Goal: Task Accomplishment & Management: Use online tool/utility

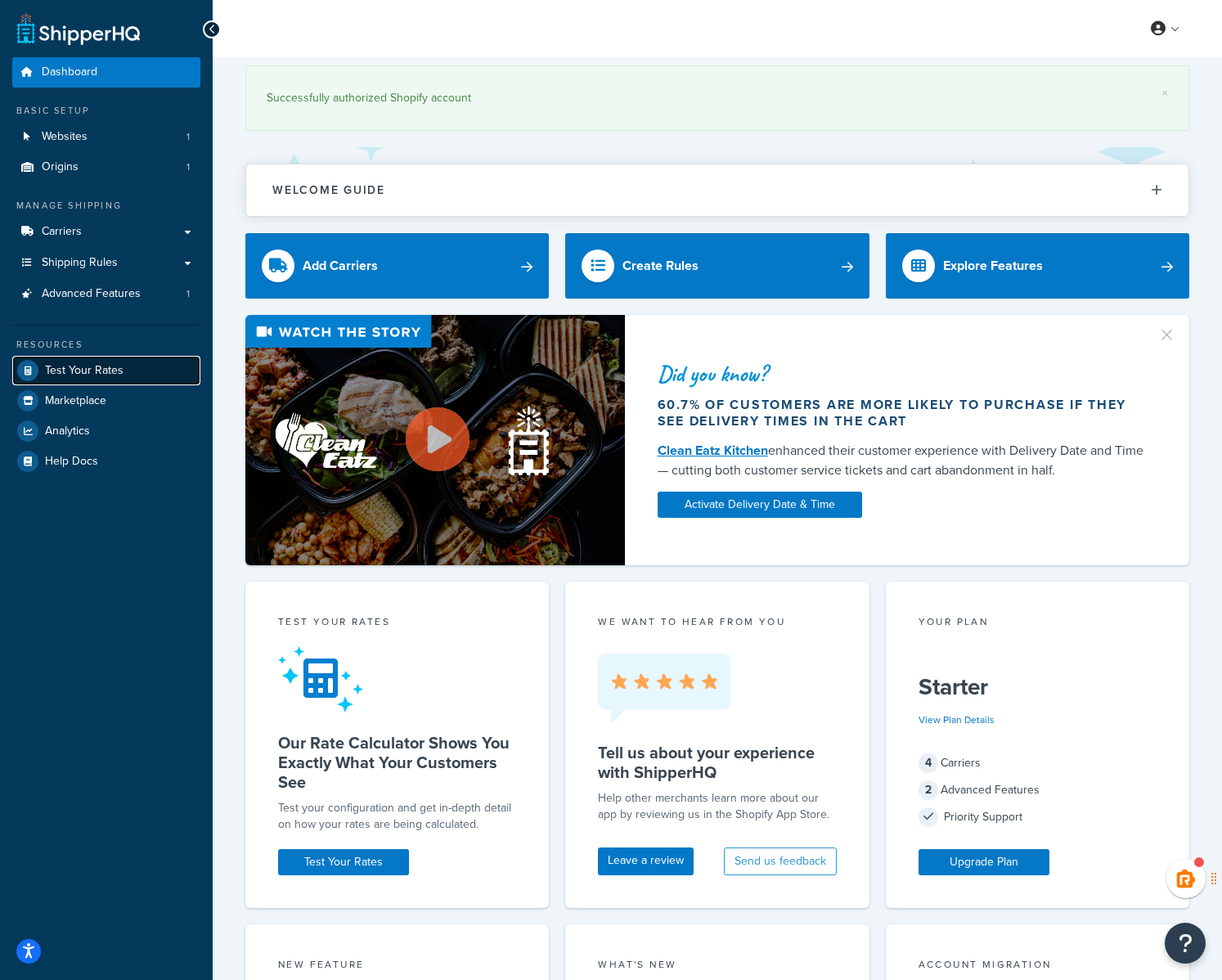
click at [78, 368] on span "Test Your Rates" at bounding box center [84, 371] width 78 height 14
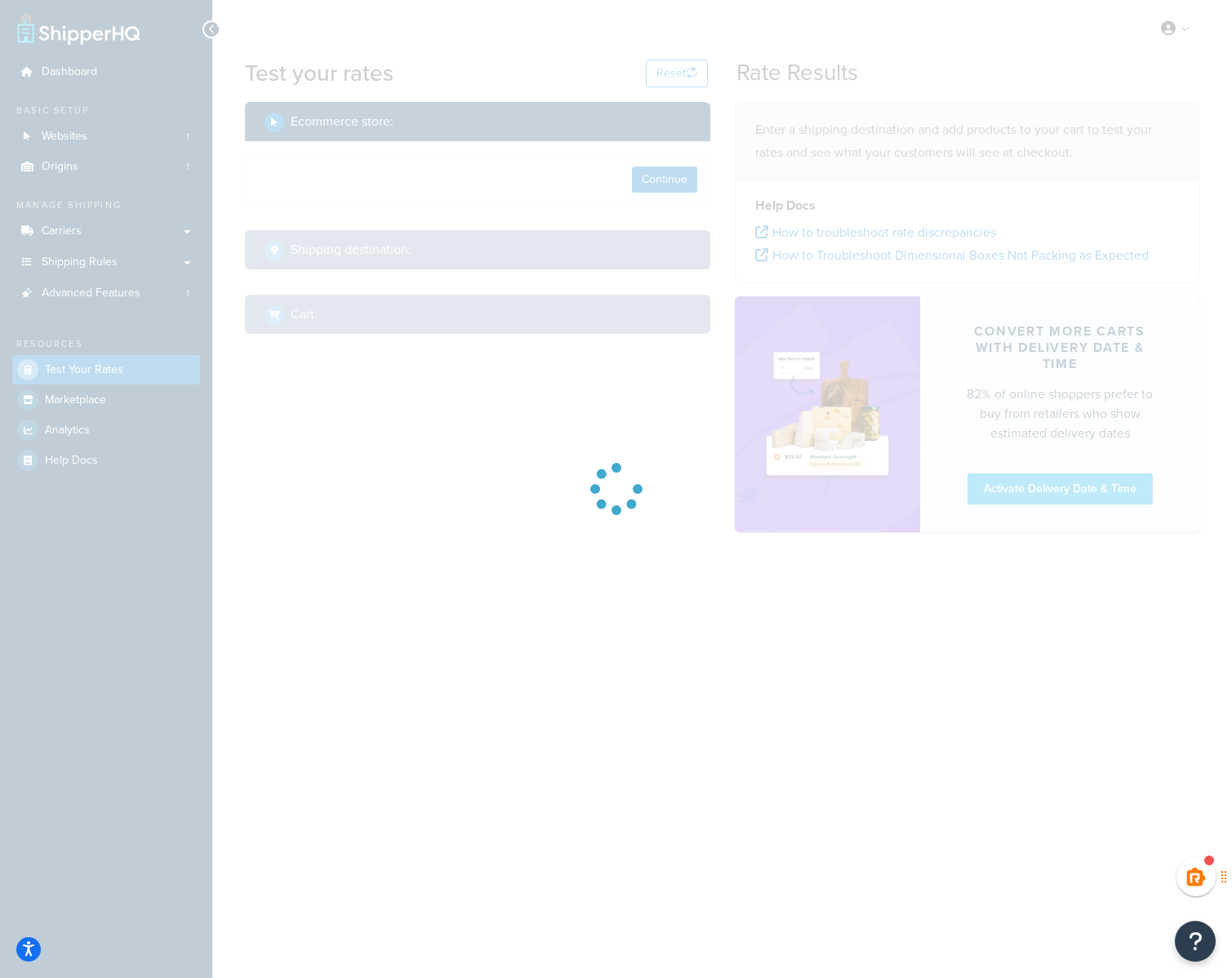
select select "[GEOGRAPHIC_DATA]"
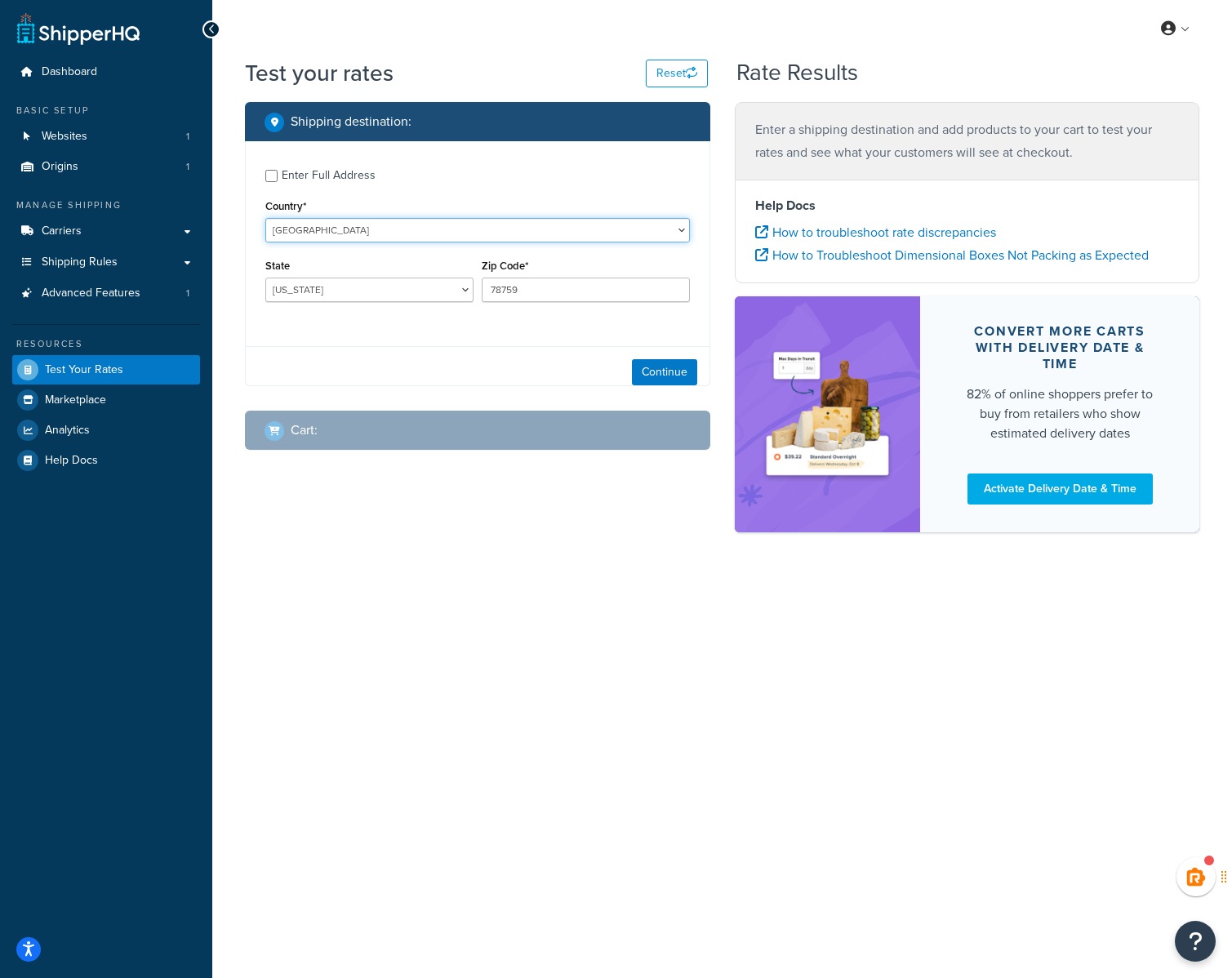
click at [328, 227] on select "[GEOGRAPHIC_DATA] [GEOGRAPHIC_DATA] [GEOGRAPHIC_DATA] [GEOGRAPHIC_DATA] [GEOGRA…" at bounding box center [477, 230] width 424 height 24
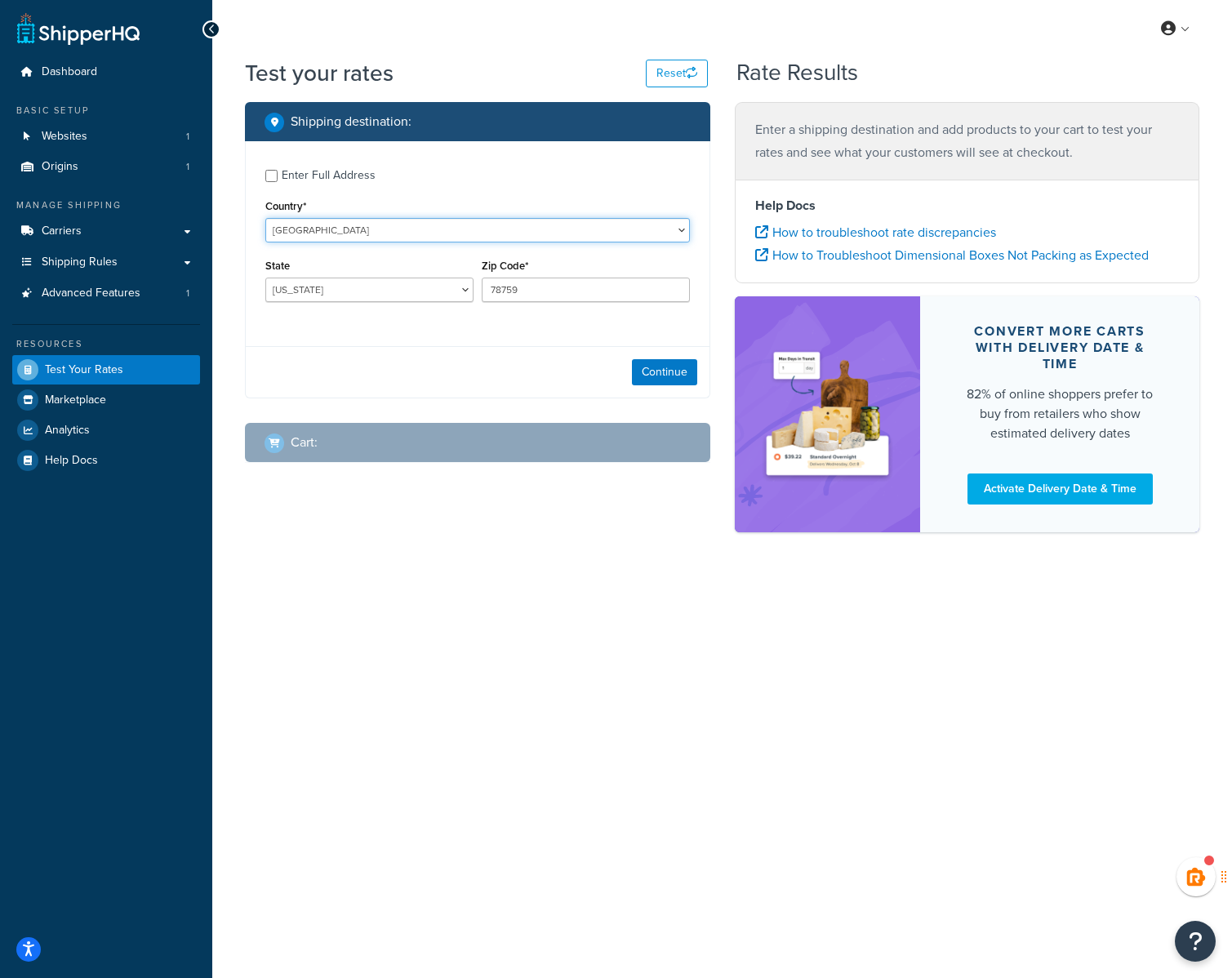
select select "KE"
click at [265, 218] on select "[GEOGRAPHIC_DATA] [GEOGRAPHIC_DATA] [GEOGRAPHIC_DATA] [GEOGRAPHIC_DATA] [GEOGRA…" at bounding box center [477, 230] width 424 height 24
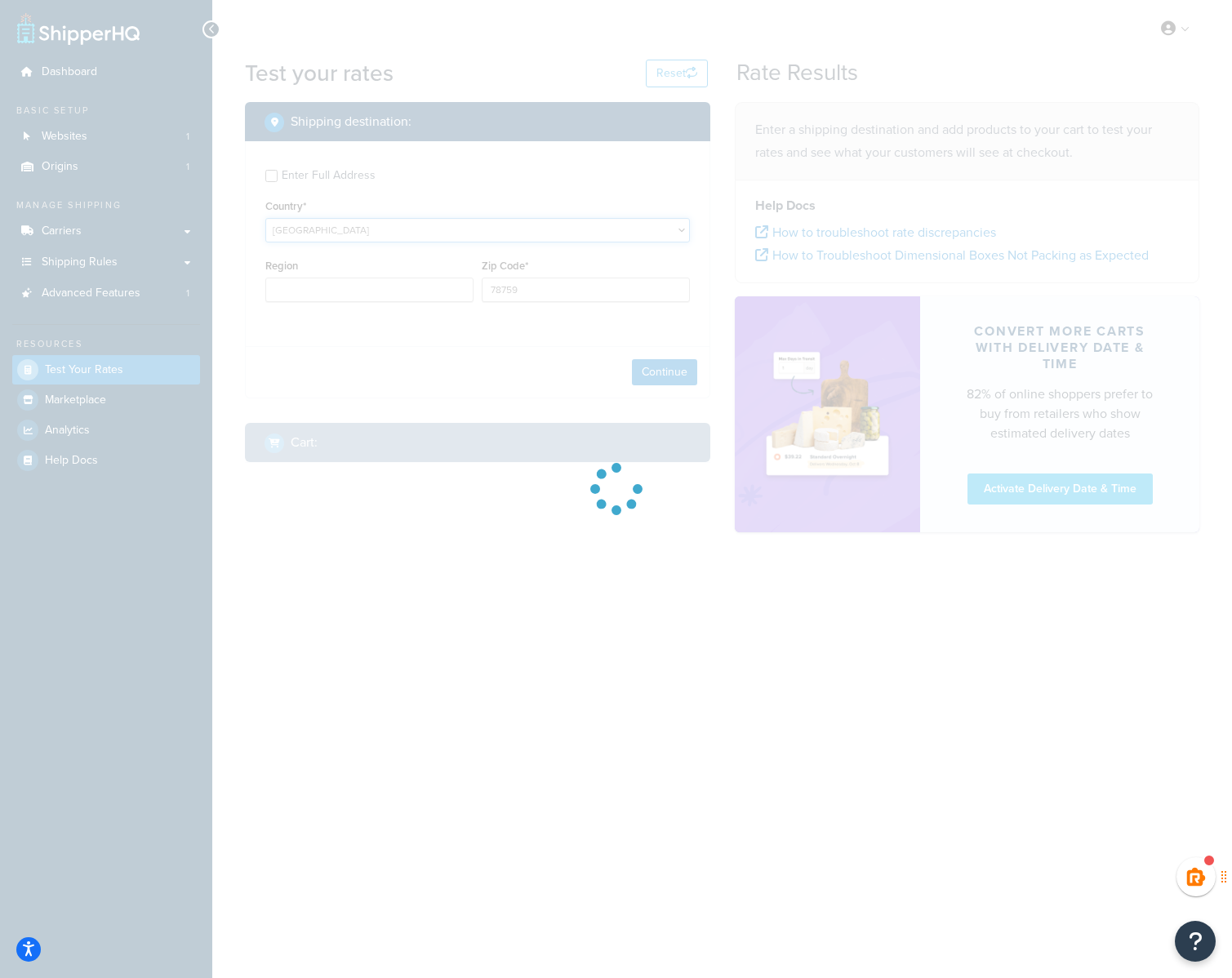
type input "[GEOGRAPHIC_DATA]"
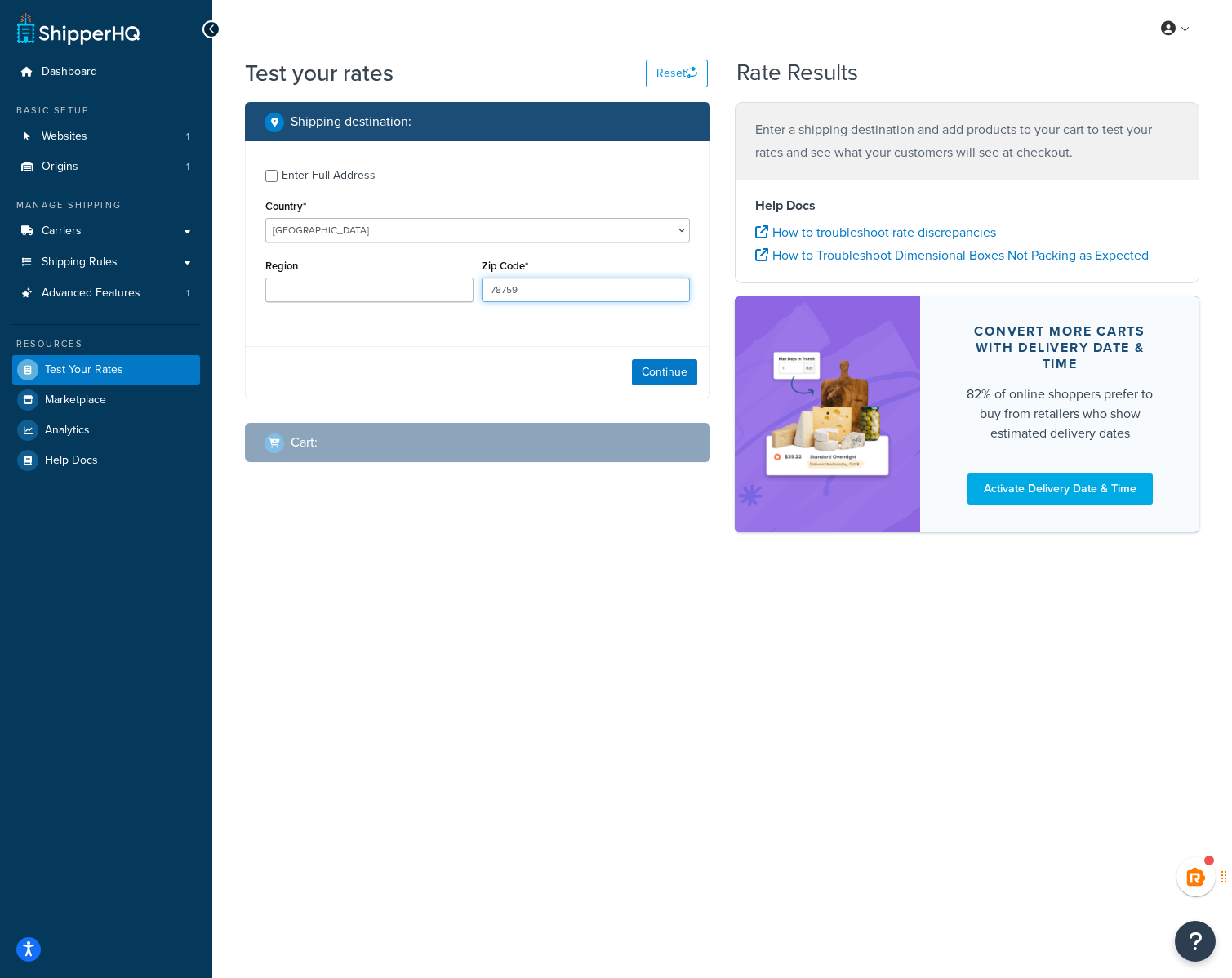
drag, startPoint x: 547, startPoint y: 291, endPoint x: 344, endPoint y: 281, distance: 203.2
click at [344, 281] on div "Region Zip Code* 78759" at bounding box center [477, 284] width 433 height 60
paste input "00100"
type input "00100"
click at [285, 294] on input "Region" at bounding box center [369, 290] width 208 height 24
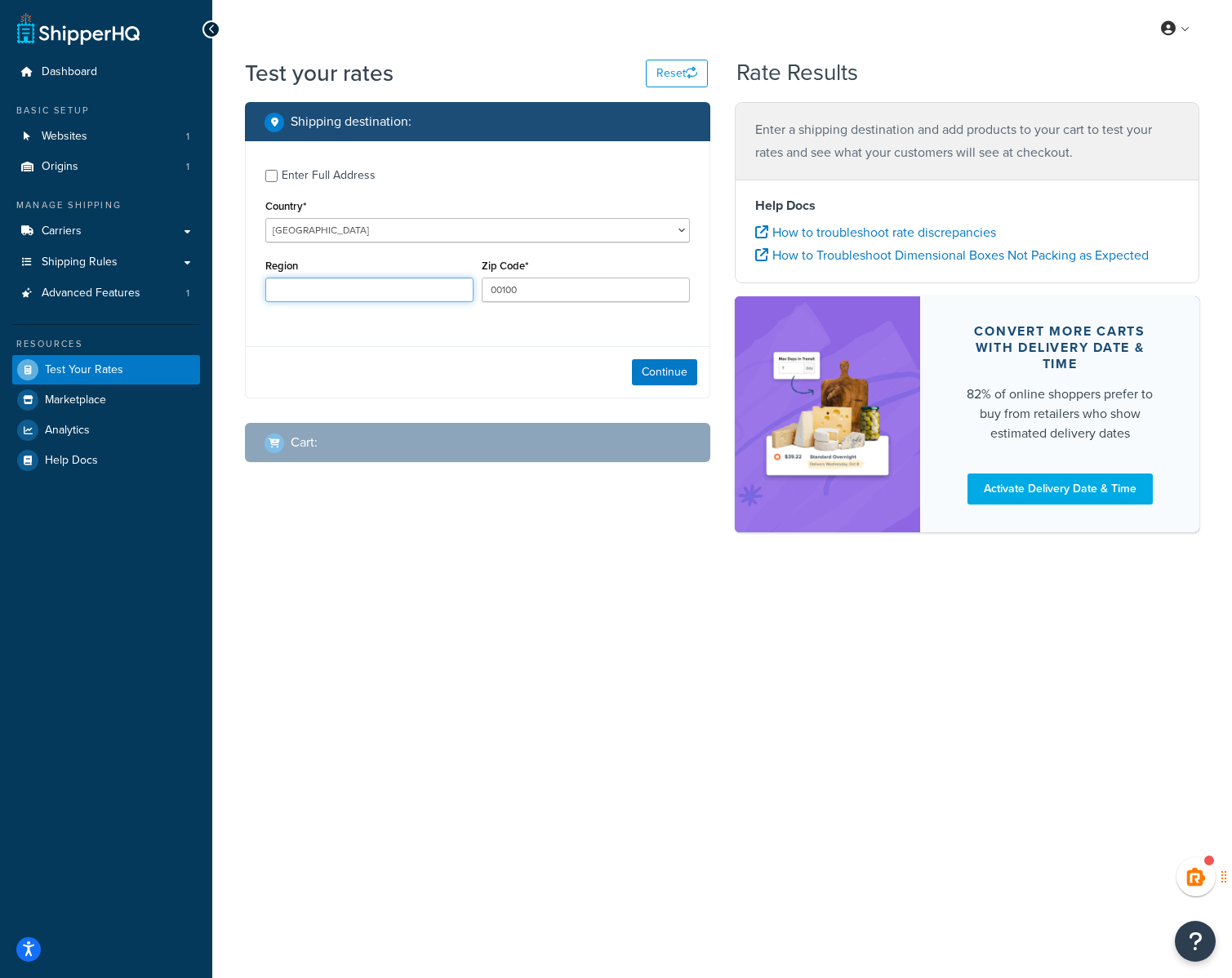
paste input "[GEOGRAPHIC_DATA]"
type input "[GEOGRAPHIC_DATA]"
click at [648, 370] on button "Continue" at bounding box center [664, 372] width 66 height 26
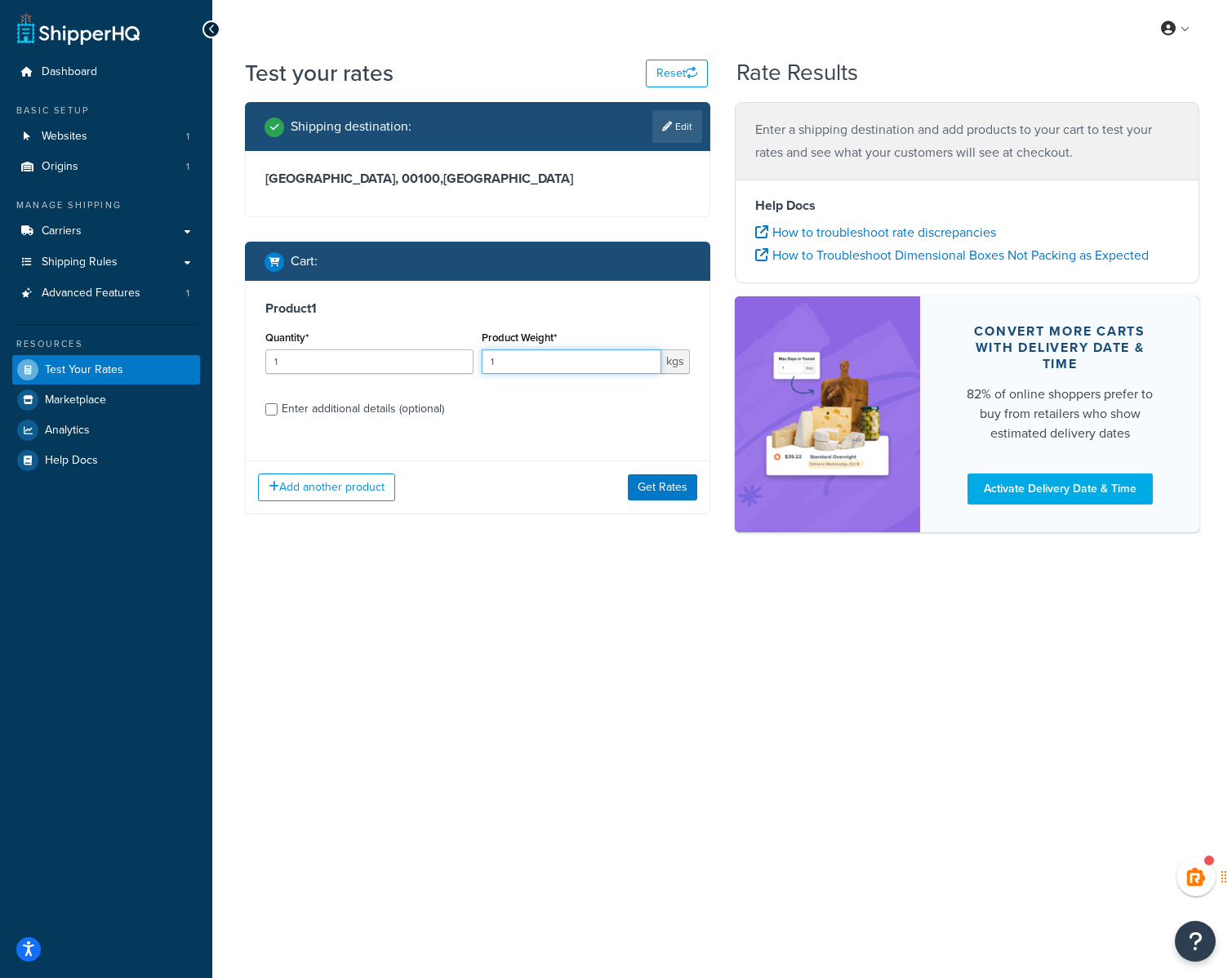
drag, startPoint x: 554, startPoint y: 367, endPoint x: 409, endPoint y: 361, distance: 145.1
click at [409, 361] on div "Quantity* 1 Product Weight* 1 kgs" at bounding box center [477, 356] width 433 height 60
click at [550, 361] on input "1" at bounding box center [571, 361] width 179 height 24
drag, startPoint x: 531, startPoint y: 361, endPoint x: 373, endPoint y: 366, distance: 158.1
click at [373, 366] on div "Quantity* 1 Product Weight* 1 kgs" at bounding box center [477, 356] width 433 height 60
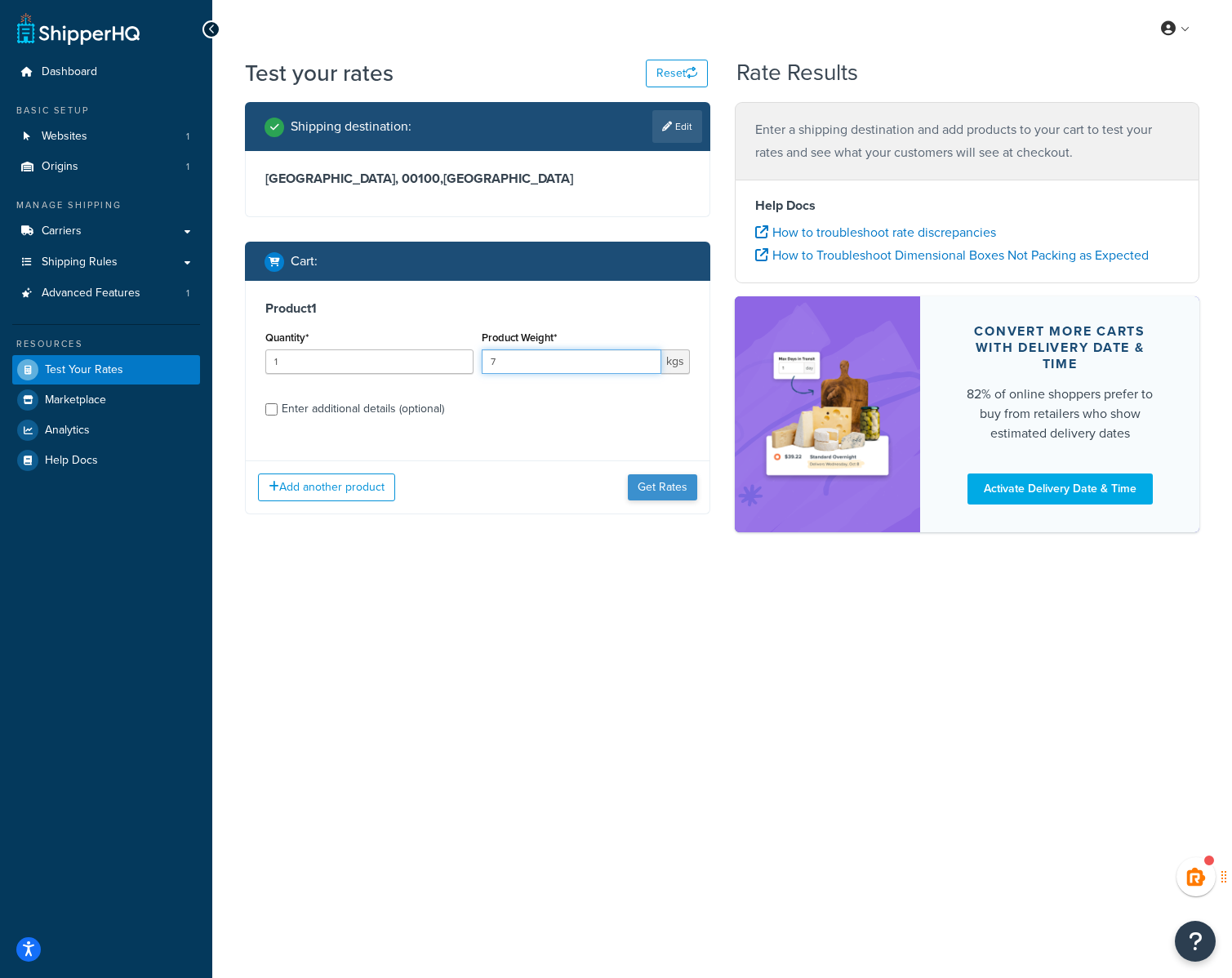
type input "7"
click at [652, 485] on button "Get Rates" at bounding box center [662, 487] width 69 height 26
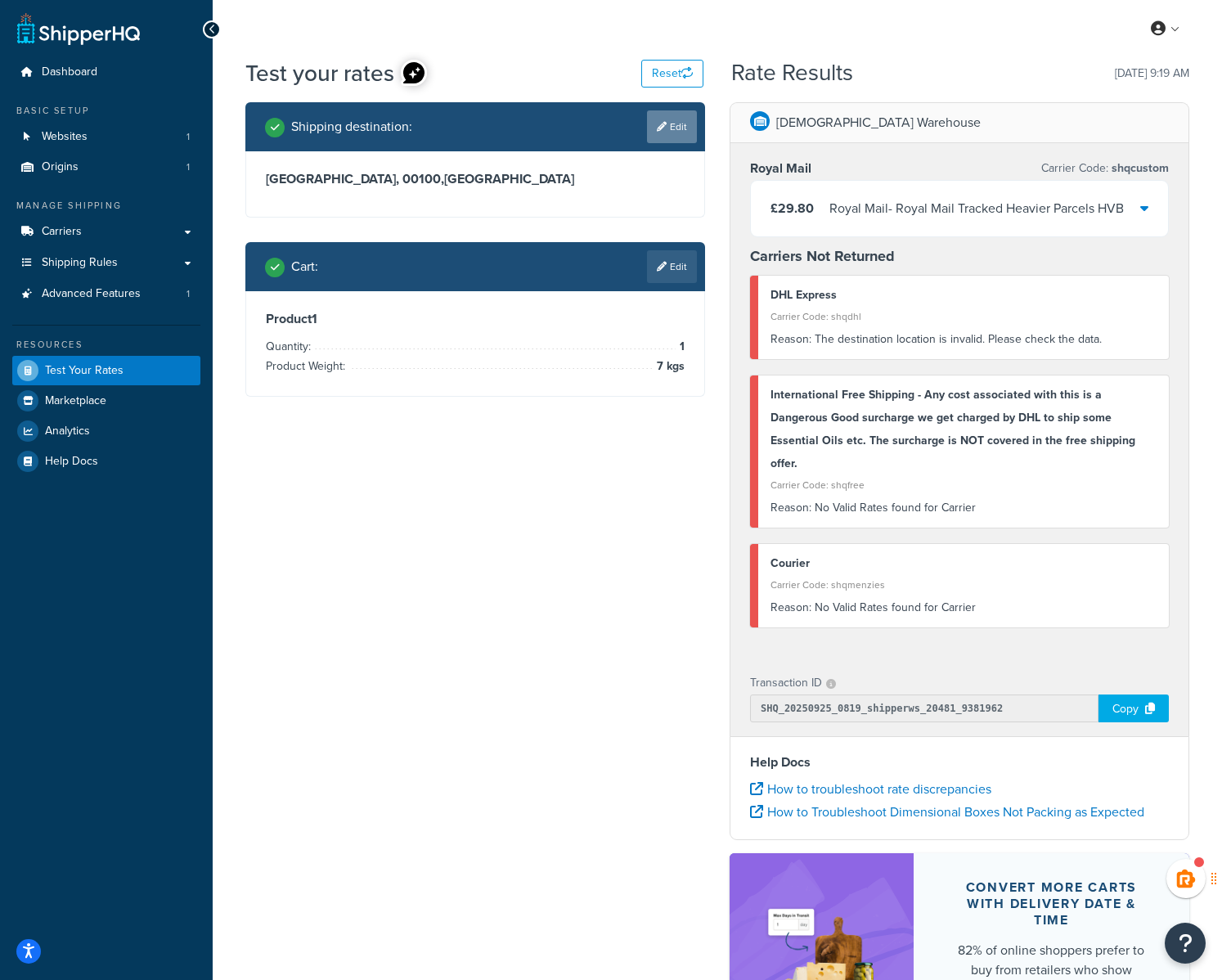
click at [667, 121] on link "Edit" at bounding box center [672, 127] width 50 height 33
select select "KE"
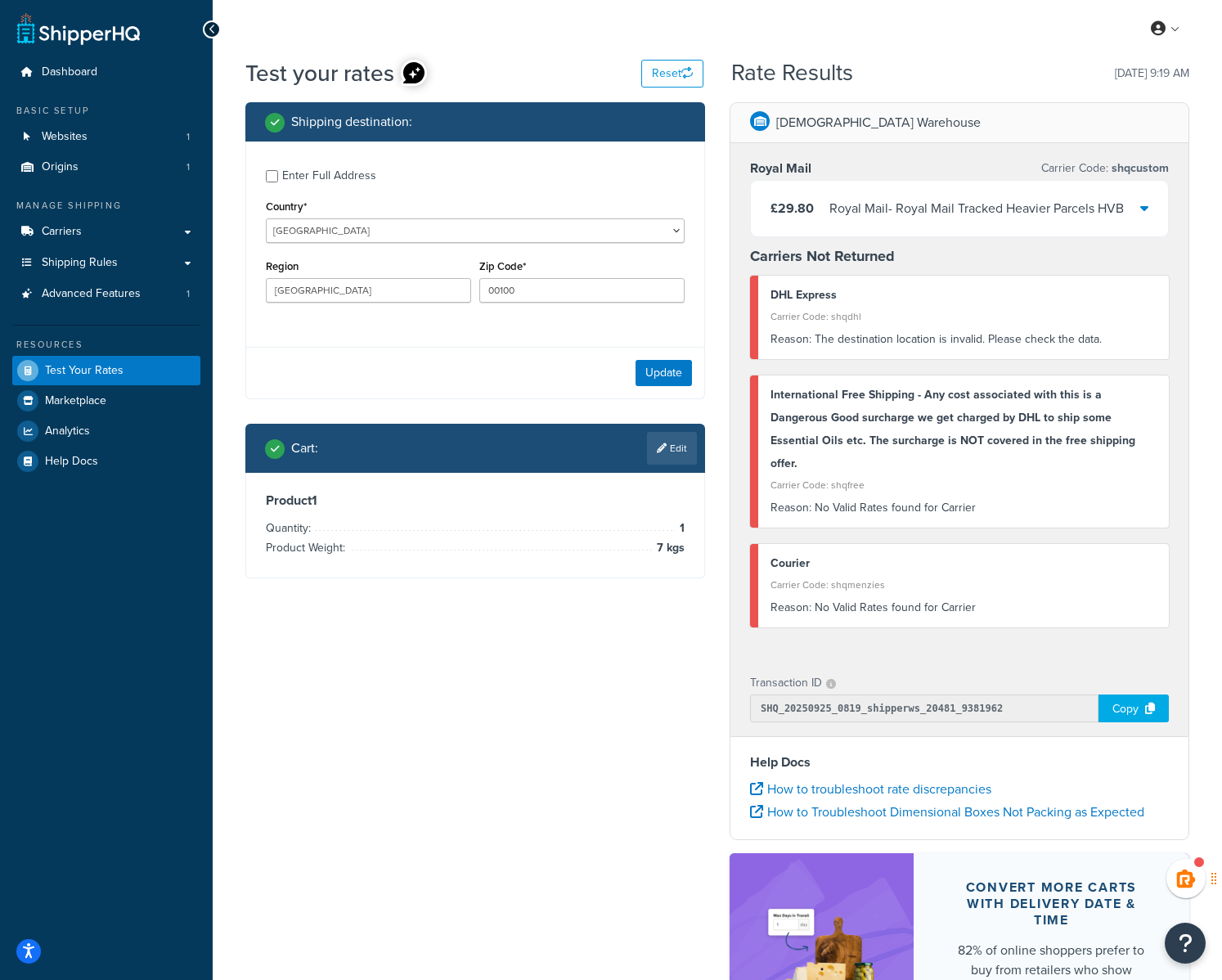
click at [300, 177] on div "Enter Full Address" at bounding box center [328, 176] width 94 height 23
click at [278, 177] on input "Enter Full Address" at bounding box center [272, 176] width 13 height 13
checkbox input "true"
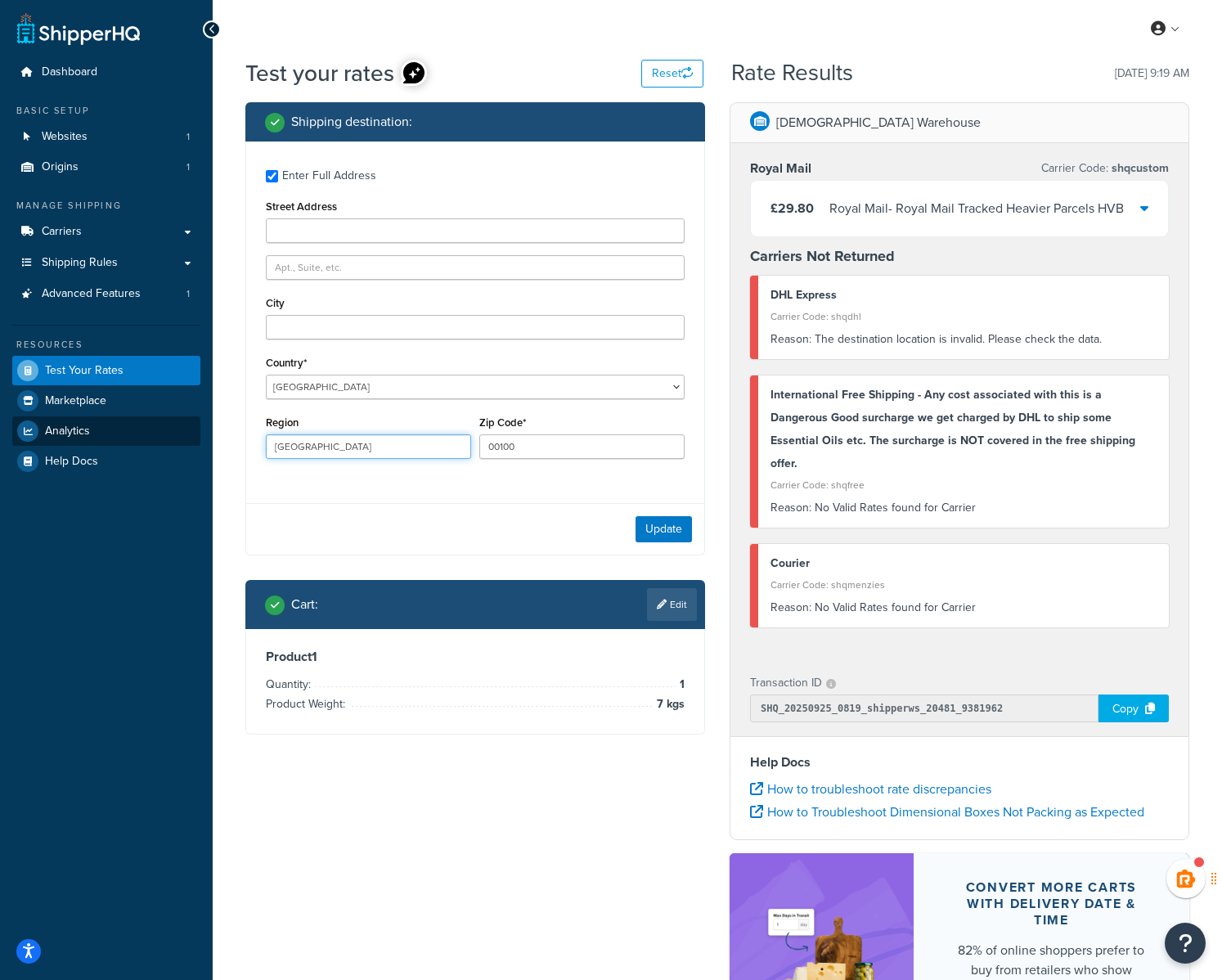
drag, startPoint x: 325, startPoint y: 447, endPoint x: 150, endPoint y: 445, distance: 175.0
click at [150, 445] on div "Dashboard Basic Setup Websites 1 Origins 1 Manage Shipping Carriers Carriers Al…" at bounding box center [611, 593] width 1222 height 1186
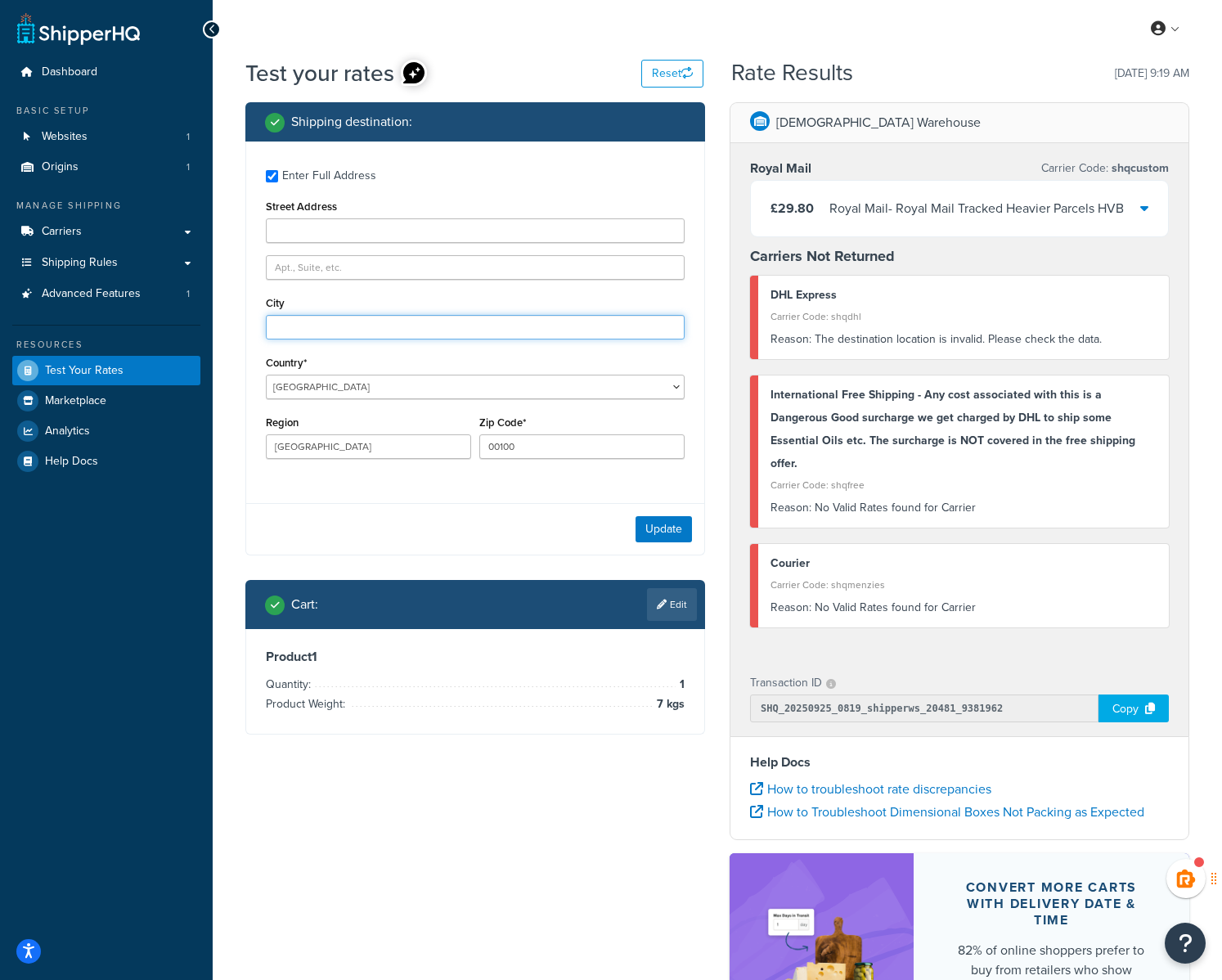
click at [313, 329] on input "City" at bounding box center [475, 327] width 419 height 24
paste input "[GEOGRAPHIC_DATA]"
type input "[GEOGRAPHIC_DATA]"
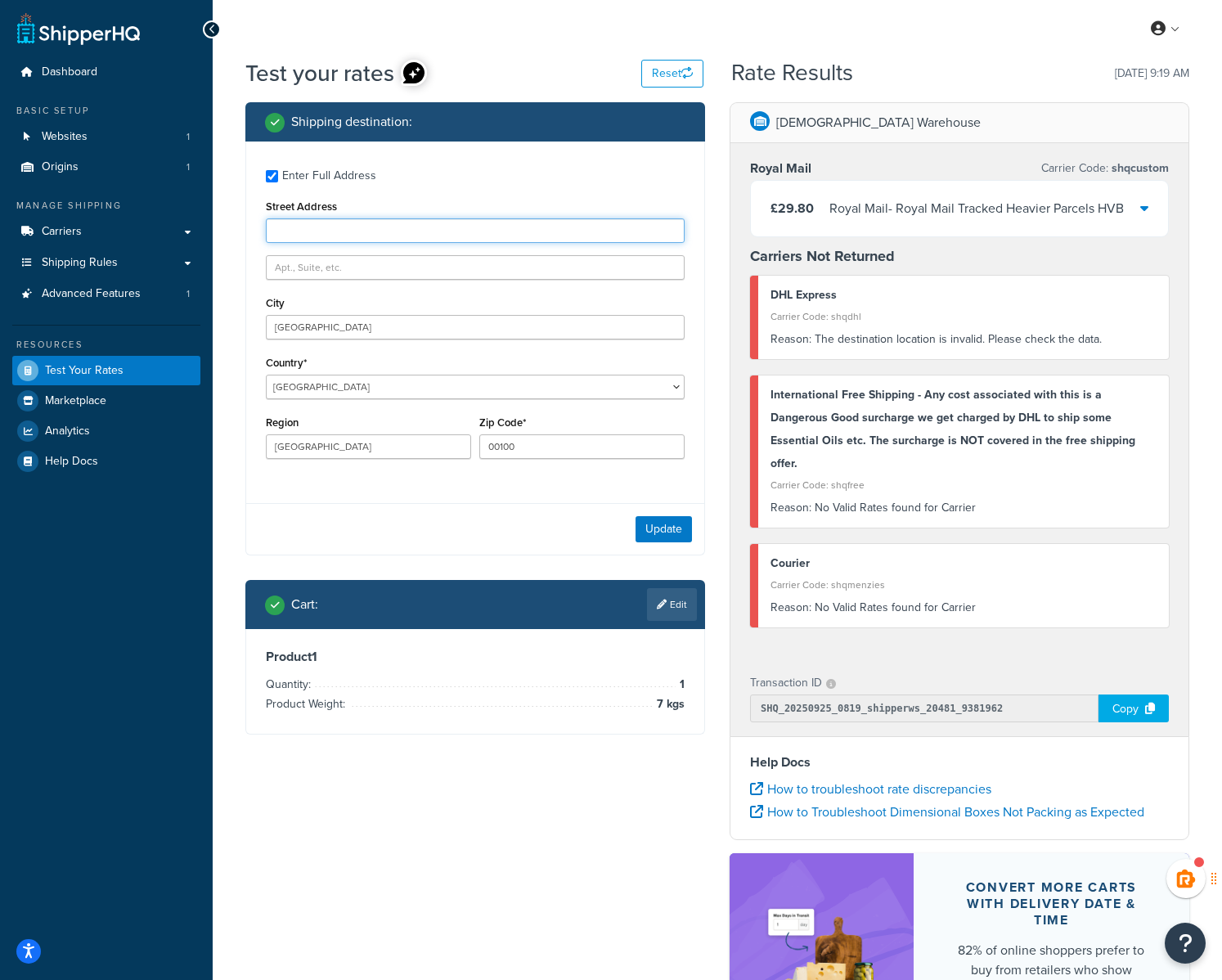
click at [302, 240] on input "Street Address" at bounding box center [475, 230] width 419 height 24
paste input "[GEOGRAPHIC_DATA] 4Th Floor"
type input "[GEOGRAPHIC_DATA] 4Th Floor"
click at [672, 529] on button "Update" at bounding box center [663, 529] width 57 height 26
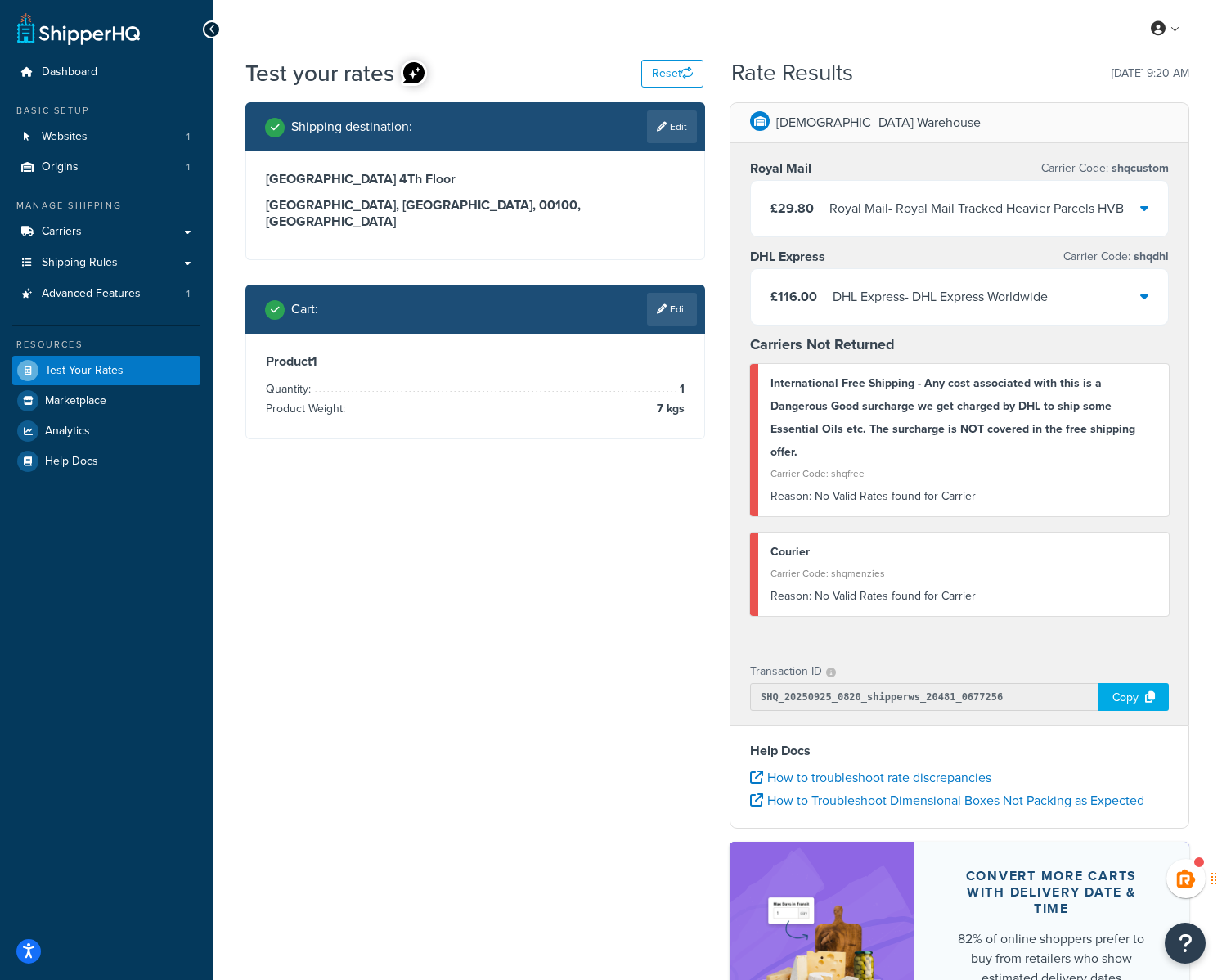
click at [879, 297] on div "DHL Express - DHL Express Worldwide" at bounding box center [940, 296] width 215 height 23
